Goal: Navigation & Orientation: Find specific page/section

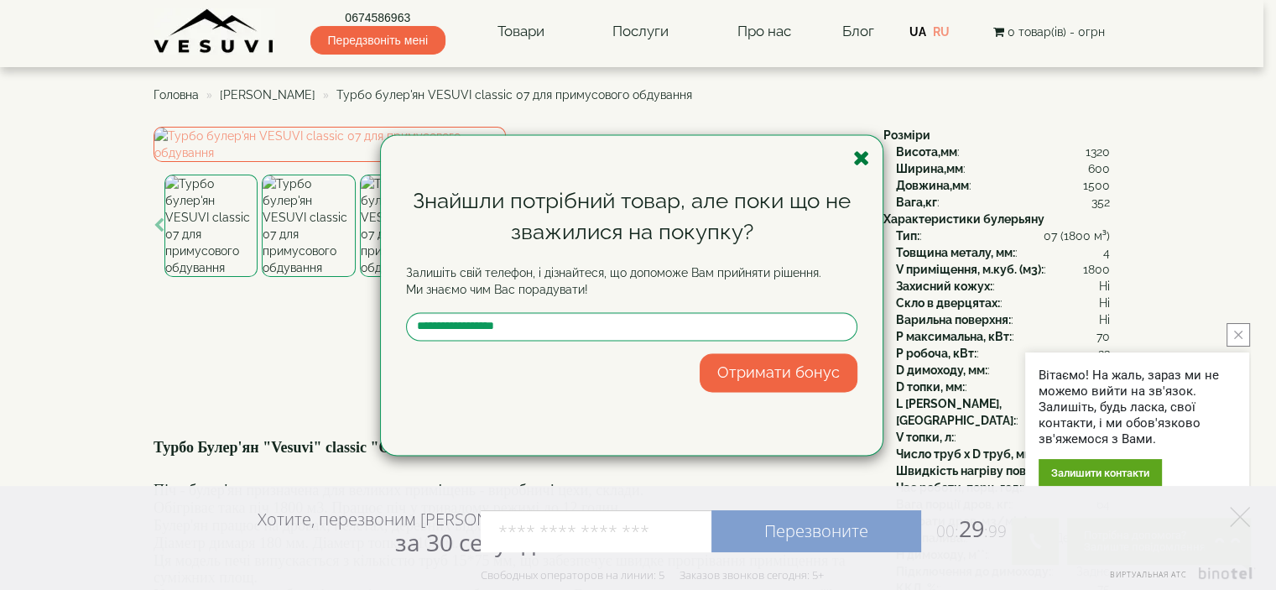
click at [862, 160] on icon "button" at bounding box center [861, 158] width 17 height 21
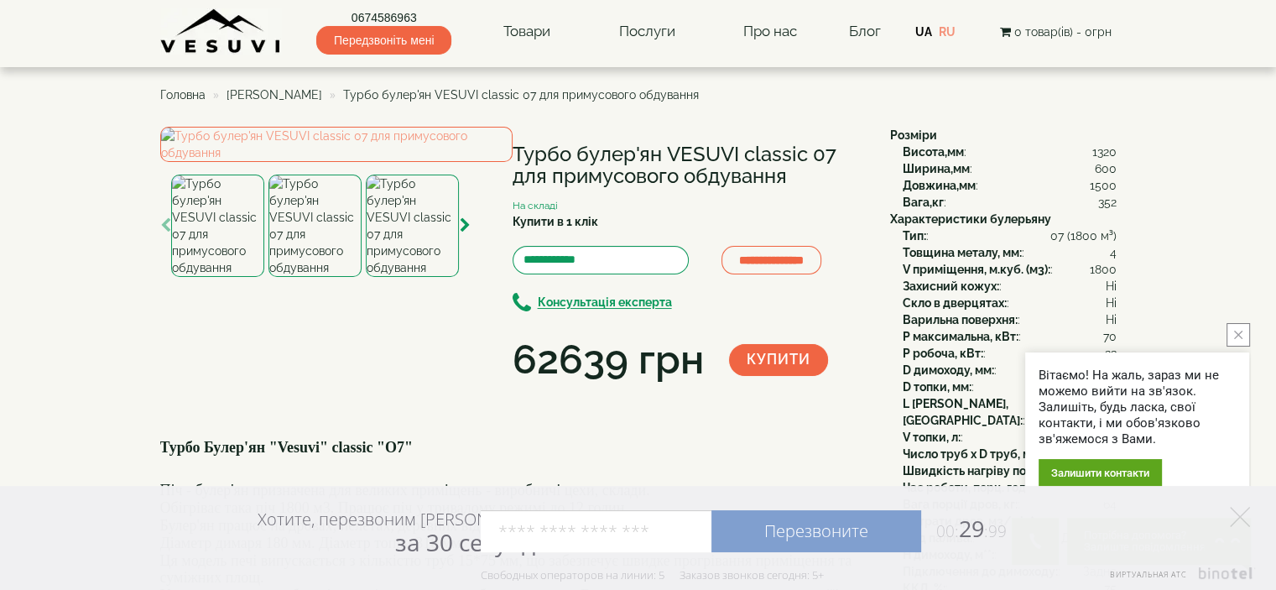
click at [252, 43] on img at bounding box center [221, 31] width 122 height 46
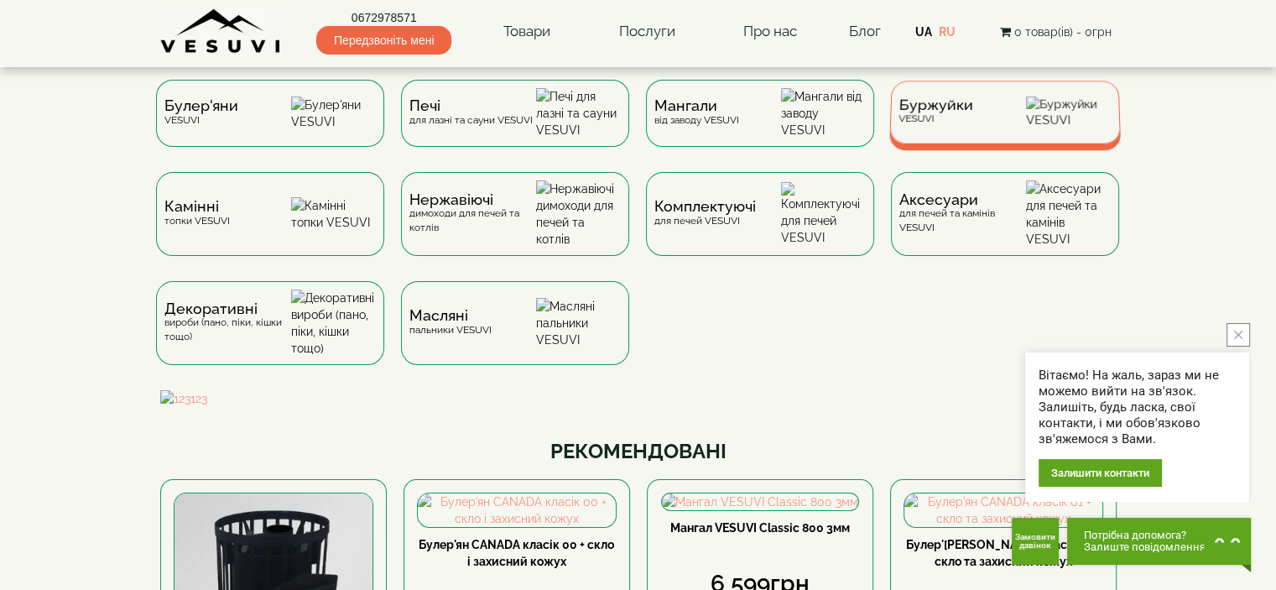
click at [930, 112] on span "Буржуйки" at bounding box center [935, 105] width 75 height 13
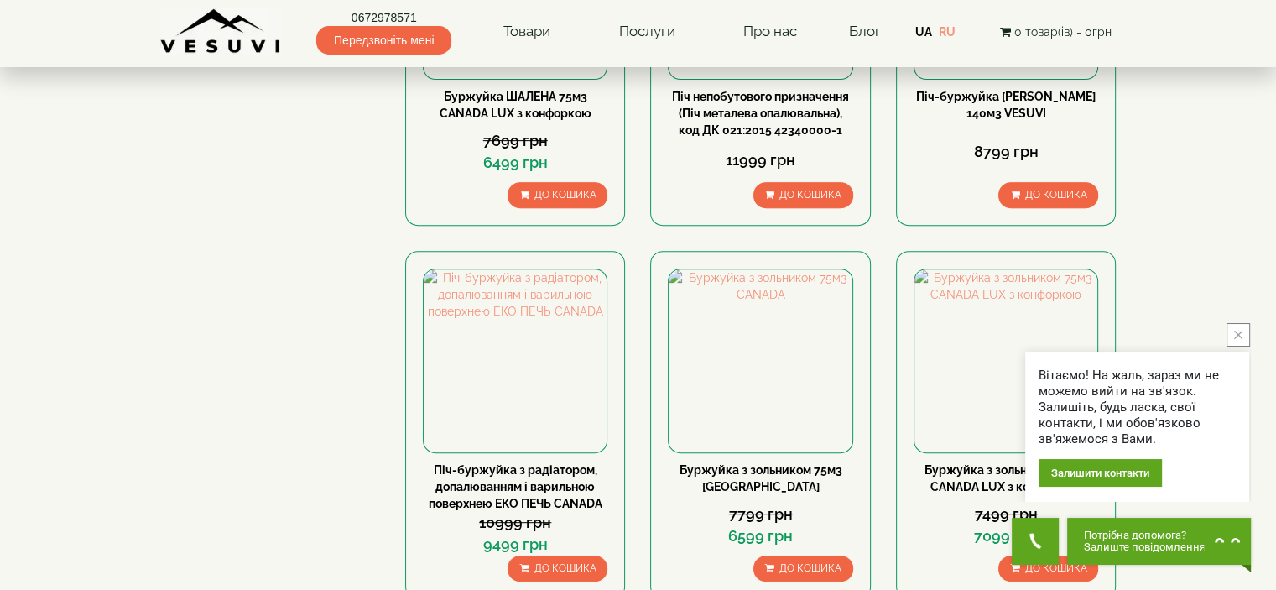
scroll to position [839, 0]
